Goal: Information Seeking & Learning: Learn about a topic

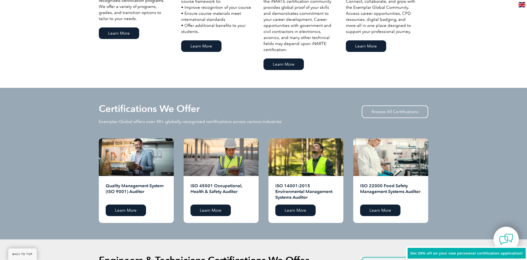
scroll to position [476, 0]
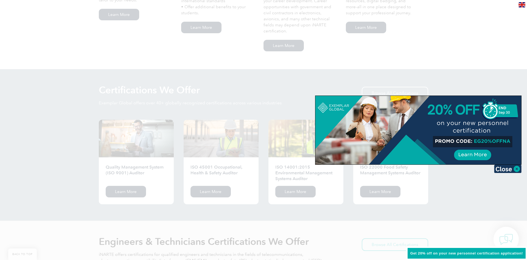
click at [161, 176] on div at bounding box center [263, 130] width 527 height 260
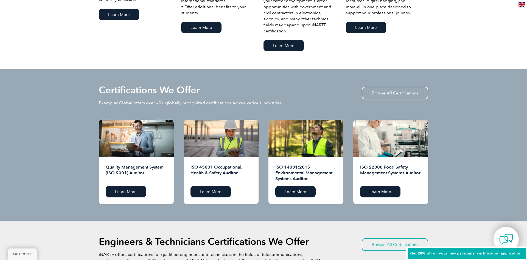
click at [384, 170] on h2 "ISO 22000 Food Safety Management Systems Auditor" at bounding box center [390, 173] width 61 height 18
click at [380, 192] on link "Learn More" at bounding box center [380, 192] width 40 height 12
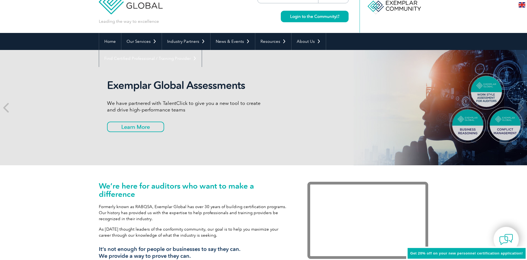
scroll to position [0, 0]
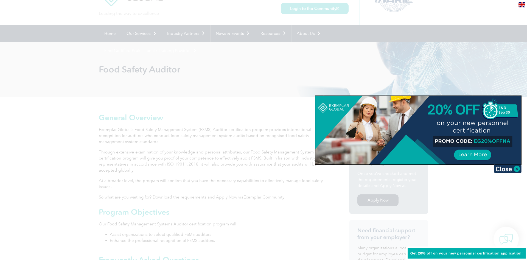
scroll to position [28, 0]
click at [507, 166] on img at bounding box center [507, 169] width 27 height 8
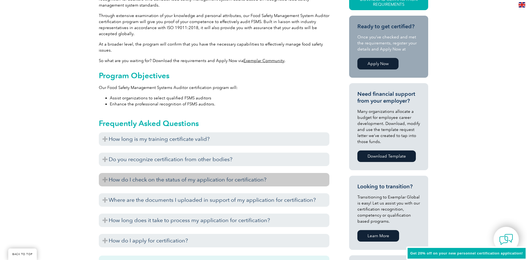
scroll to position [168, 0]
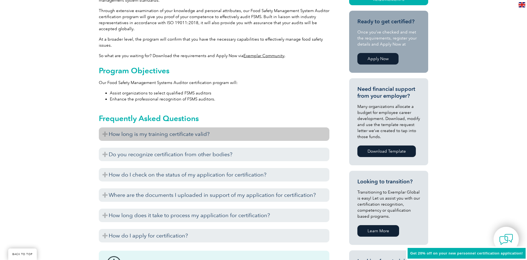
click at [181, 135] on h3 "How long is my training certificate valid?" at bounding box center [214, 133] width 230 height 13
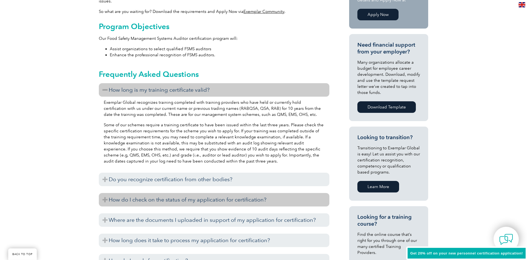
scroll to position [224, 0]
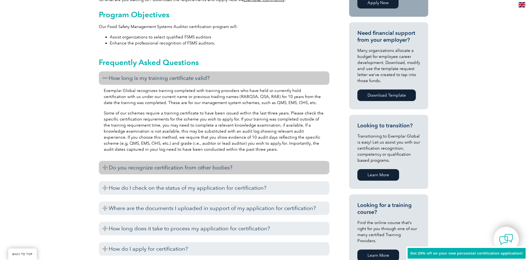
click at [269, 170] on h3 "Do you recognize certification from other bodies?" at bounding box center [214, 167] width 230 height 13
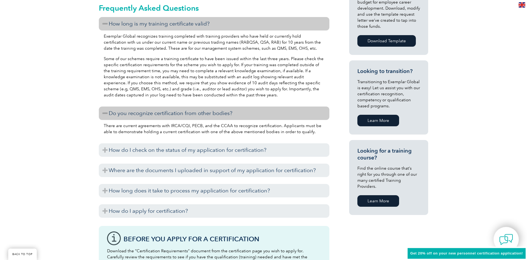
scroll to position [280, 0]
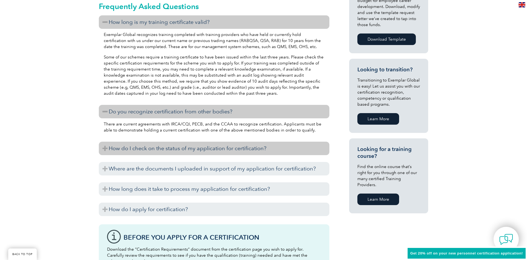
click at [232, 152] on h3 "How do I check on the status of my application for certification?" at bounding box center [214, 148] width 230 height 13
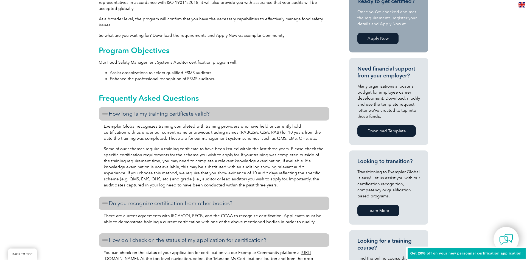
scroll to position [224, 0]
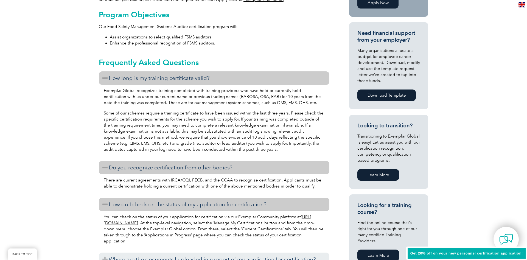
click at [271, 49] on div "General Overview Exemplar Global’s Food Safety Management System (FSMS) Auditor…" at bounding box center [214, 215] width 230 height 598
